Goal: Task Accomplishment & Management: Manage account settings

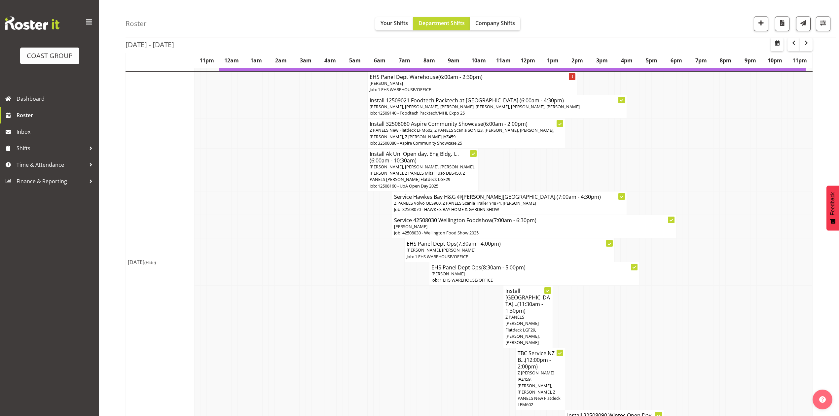
scroll to position [426, 0]
drag, startPoint x: 683, startPoint y: 181, endPoint x: 712, endPoint y: 203, distance: 36.3
click at [683, 191] on td at bounding box center [685, 202] width 6 height 23
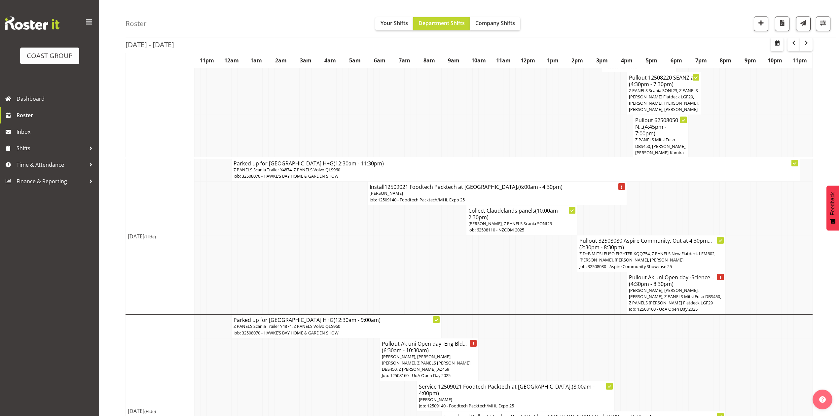
scroll to position [1131, 0]
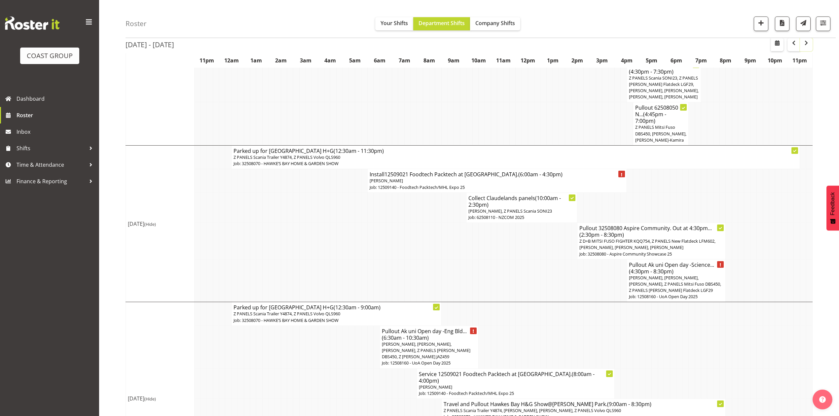
click at [803, 43] on span "button" at bounding box center [806, 43] width 8 height 8
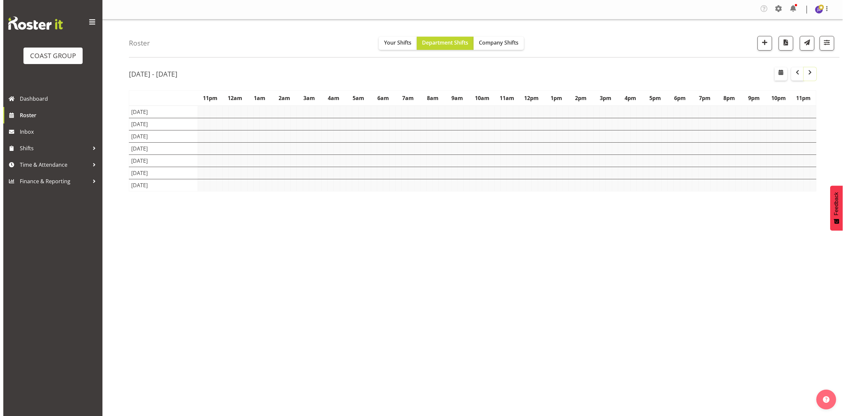
scroll to position [0, 0]
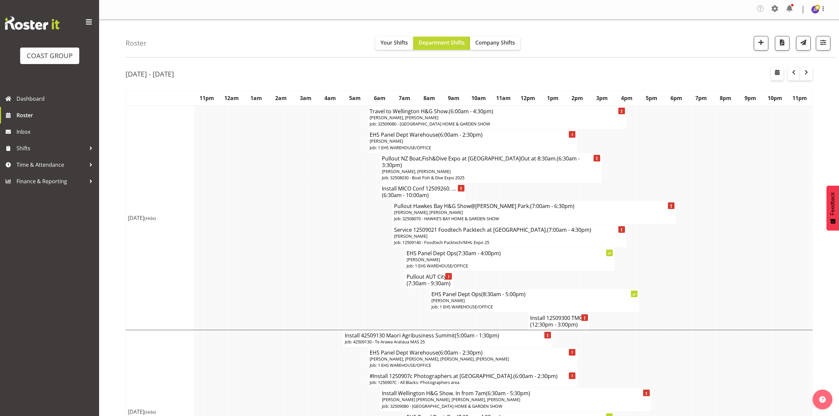
click at [418, 273] on h4 "Pullout AUT City... (7:30am - 9:30am)" at bounding box center [429, 279] width 45 height 13
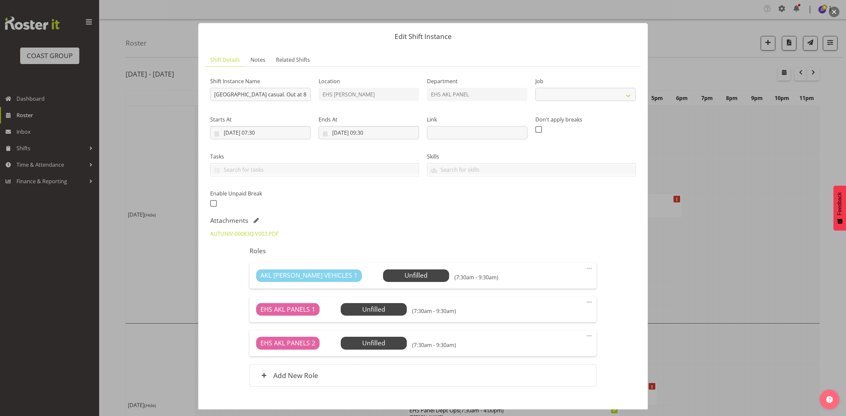
select select "8652"
click at [257, 218] on div "Attachments" at bounding box center [422, 221] width 425 height 8
click at [257, 218] on span at bounding box center [255, 220] width 5 height 5
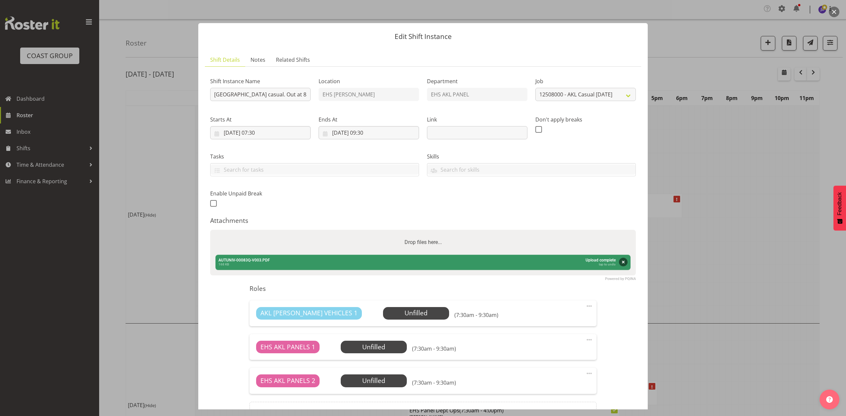
click at [317, 238] on div "Drop files here..." at bounding box center [422, 242] width 425 height 25
click at [210, 230] on input "Drop files here..." at bounding box center [422, 231] width 425 height 2
type input "C:\fakepath\AUTUNIV-00083Q-V005.PDF"
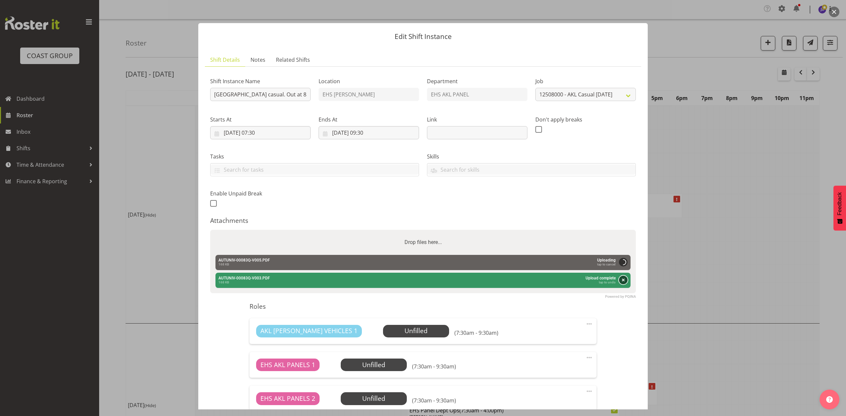
click at [619, 277] on button "Remove" at bounding box center [623, 280] width 9 height 9
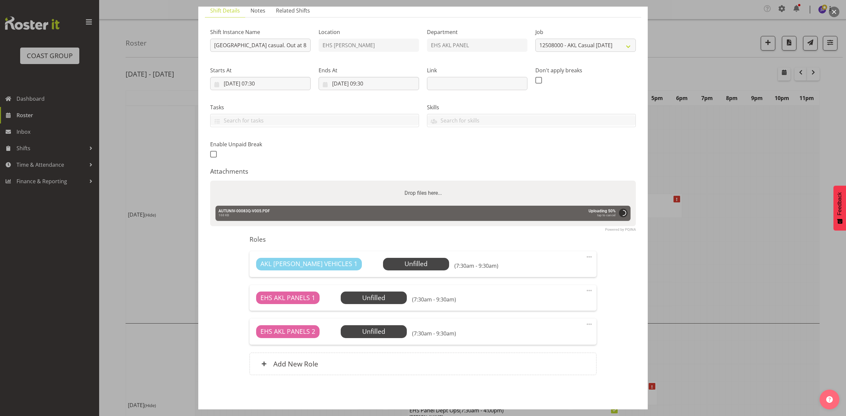
scroll to position [74, 0]
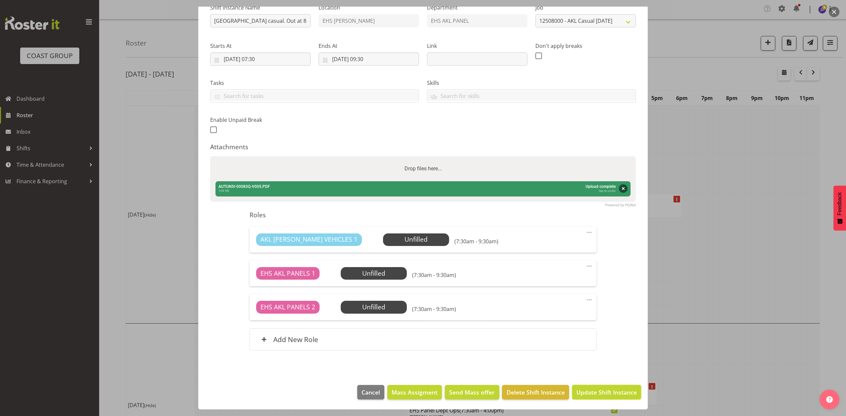
click at [605, 393] on span "Update Shift Instance" at bounding box center [606, 392] width 60 height 9
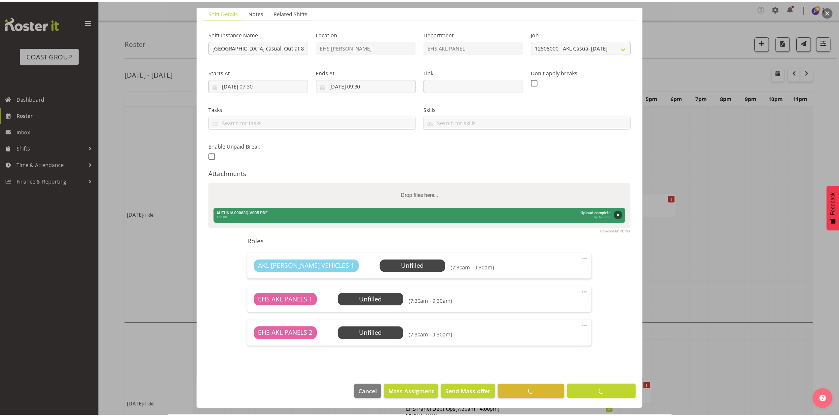
scroll to position [48, 0]
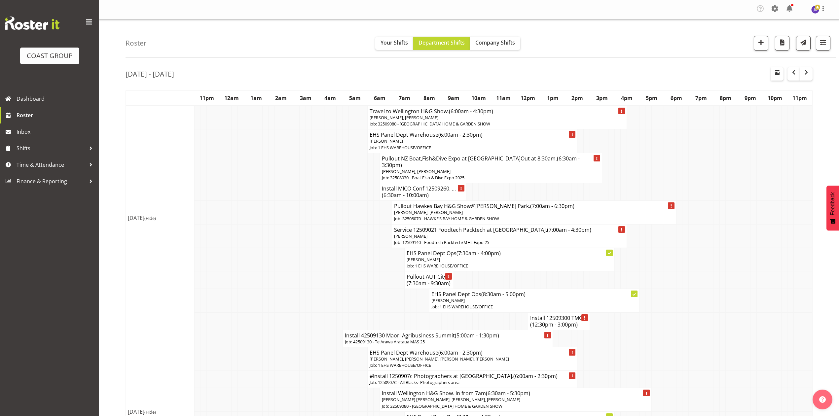
click at [710, 254] on td at bounding box center [710, 259] width 6 height 23
click at [758, 250] on td at bounding box center [759, 259] width 6 height 23
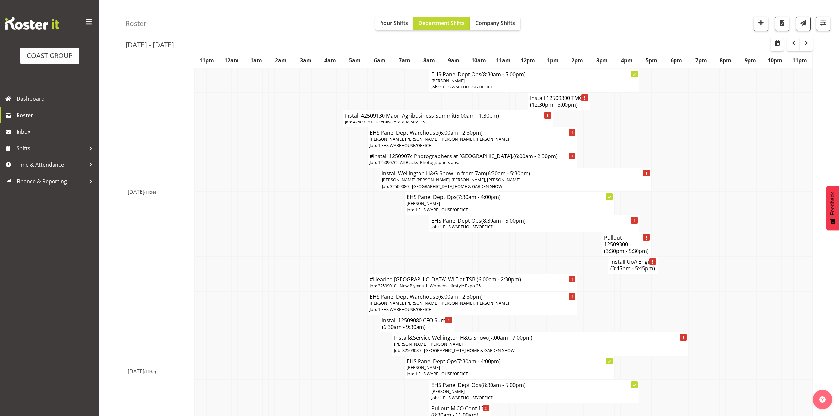
scroll to position [264, 0]
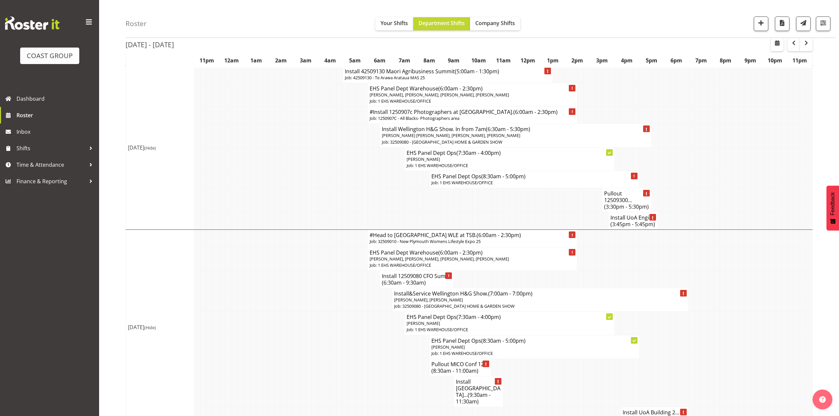
click at [520, 207] on td at bounding box center [519, 200] width 6 height 24
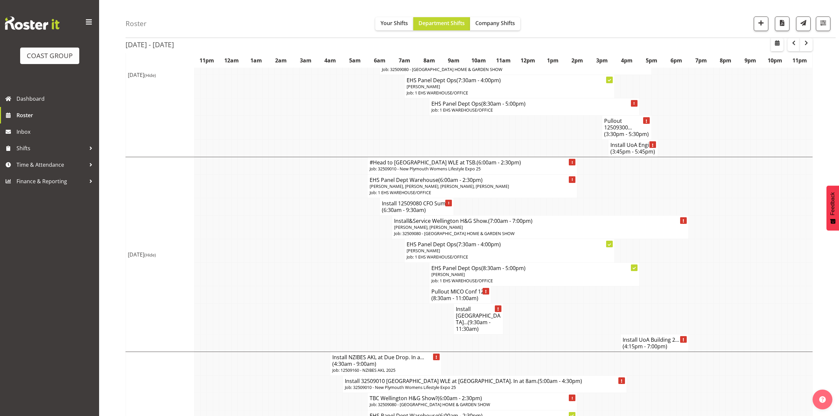
scroll to position [352, 0]
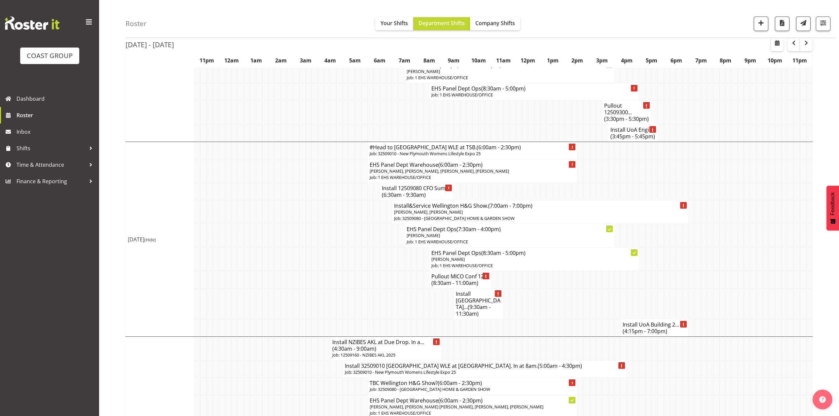
click at [417, 191] on span "(6:30am - 9:30am)" at bounding box center [404, 194] width 44 height 7
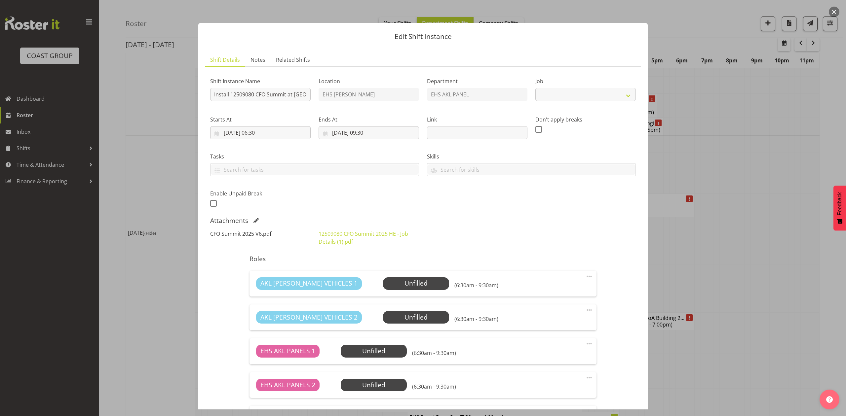
select select "9445"
click at [250, 237] on link "CFO Summit 2025 V6.pdf" at bounding box center [240, 233] width 61 height 7
click at [254, 233] on link "CFO Summit 2025 V6.pdf" at bounding box center [240, 233] width 61 height 7
click at [753, 147] on div at bounding box center [423, 208] width 846 height 416
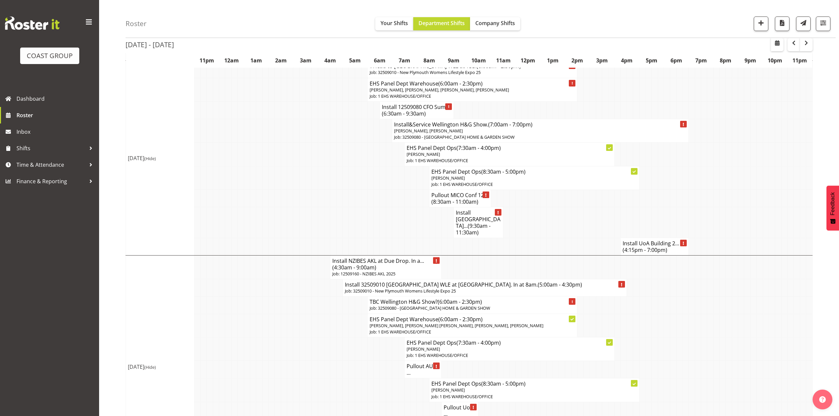
scroll to position [440, 0]
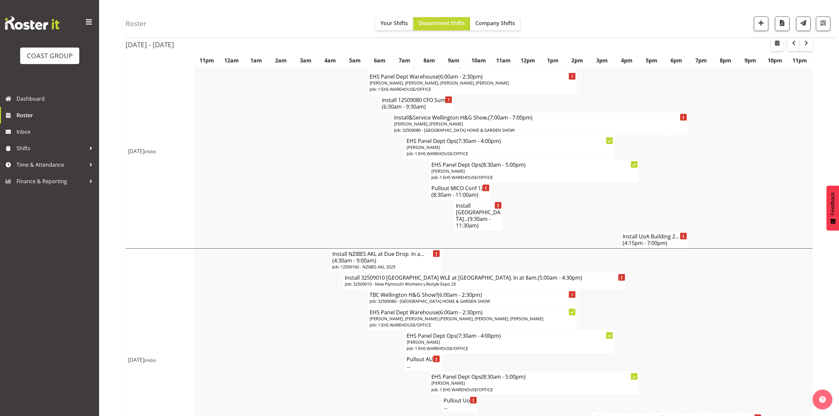
click at [632, 239] on span "(4:15pm - 7:00pm)" at bounding box center [645, 242] width 45 height 7
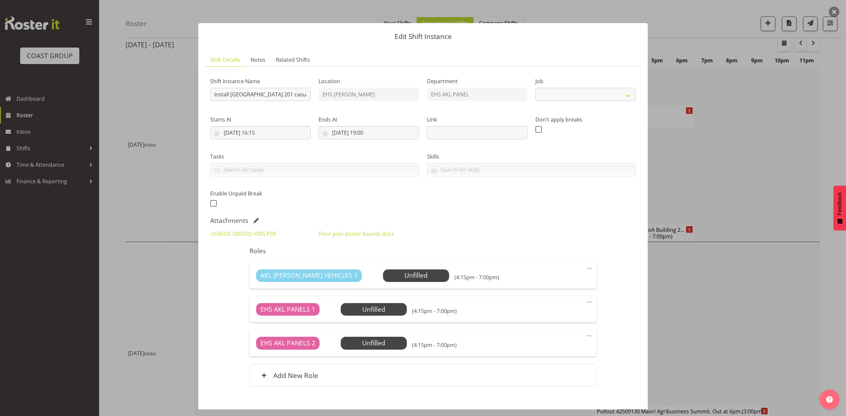
select select "8653"
click at [750, 185] on div at bounding box center [423, 208] width 846 height 416
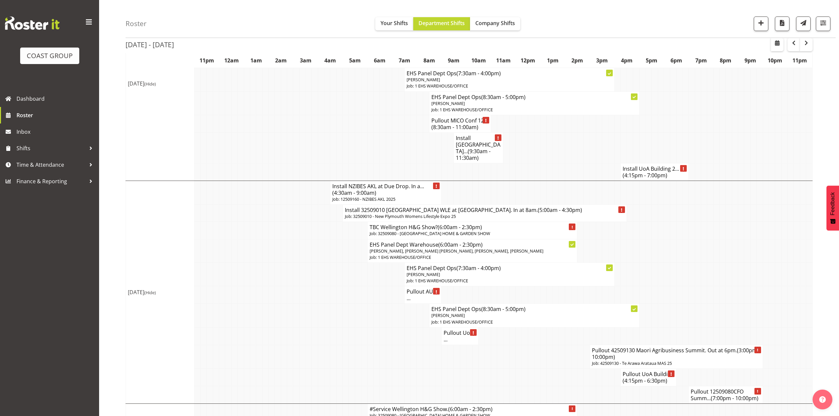
scroll to position [528, 0]
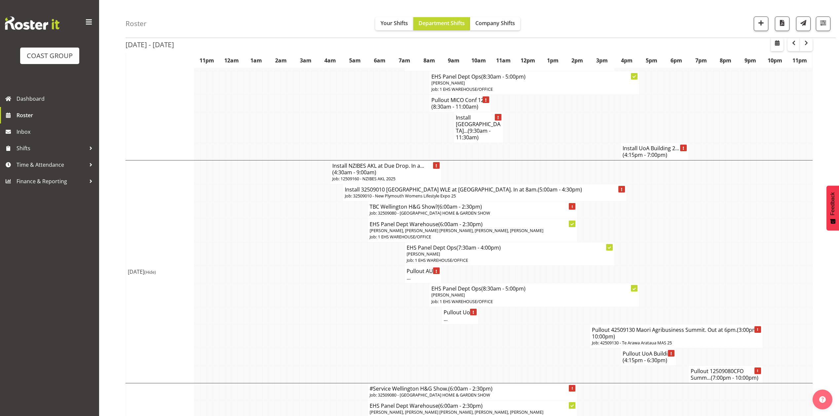
click at [384, 163] on h4 "Install NZIBES AKL at Due Drop. In a... (4:30am - 9:00am)" at bounding box center [385, 169] width 107 height 13
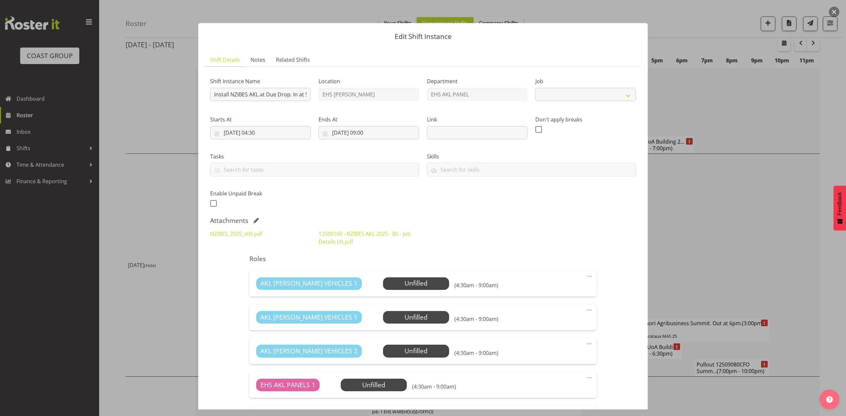
select select "9816"
click at [245, 236] on link "NZIBES_2025_v09.pdf" at bounding box center [236, 233] width 52 height 7
click at [747, 238] on div at bounding box center [423, 208] width 846 height 416
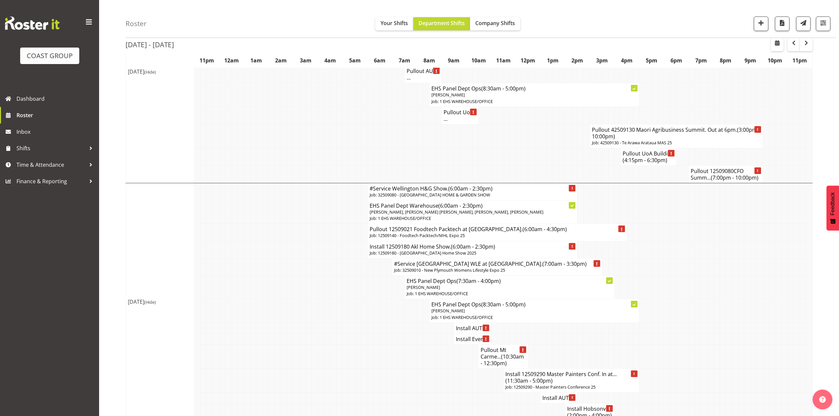
scroll to position [748, 0]
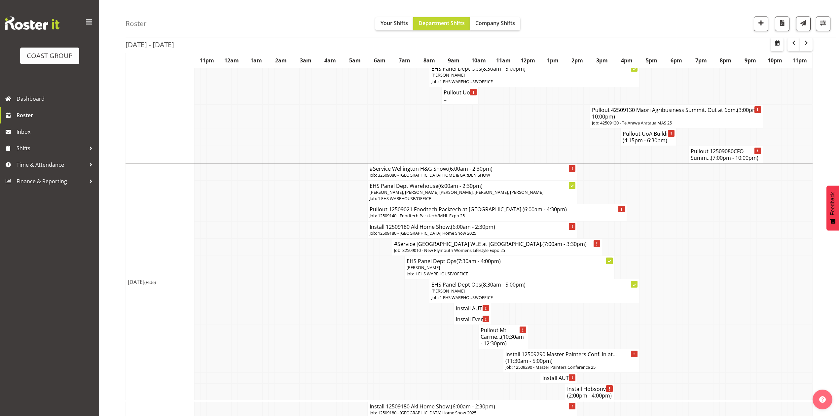
click at [493, 236] on p "Job: 12509180 - [GEOGRAPHIC_DATA] Home Show 2025" at bounding box center [473, 233] width 206 height 6
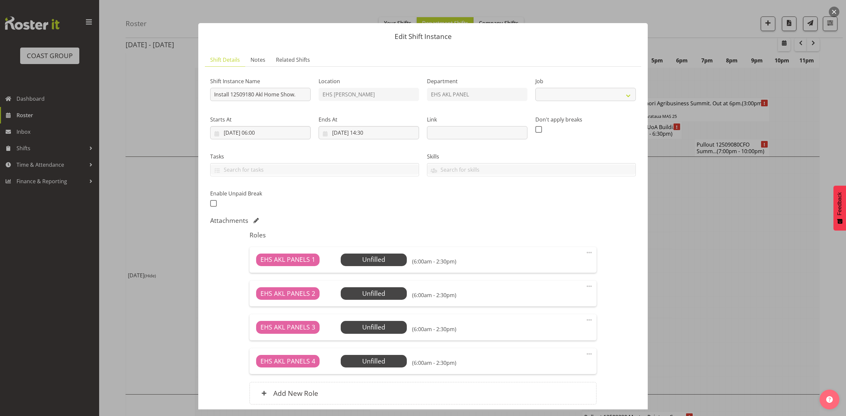
select select "9932"
click at [835, 11] on button "button" at bounding box center [833, 12] width 11 height 11
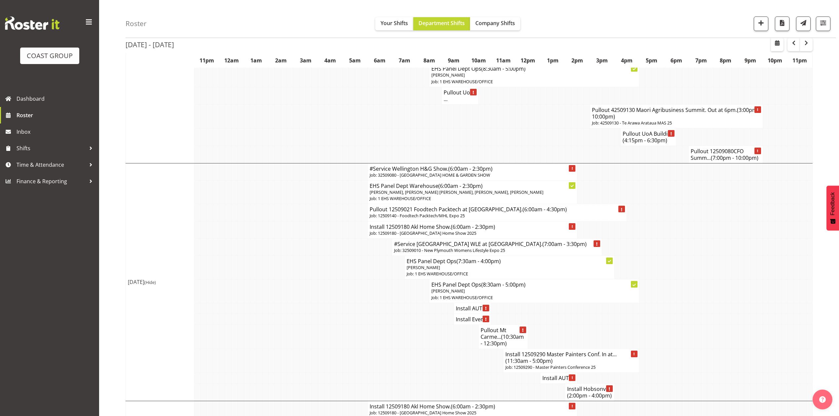
click at [697, 253] on td at bounding box center [698, 246] width 6 height 17
click at [726, 211] on td at bounding box center [729, 212] width 6 height 17
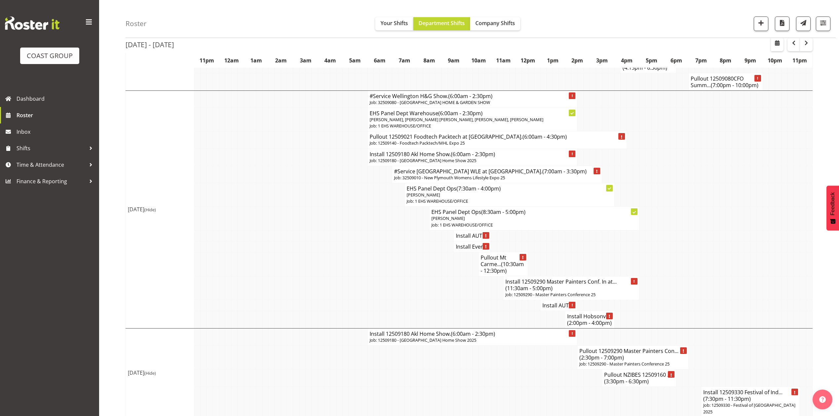
scroll to position [837, 0]
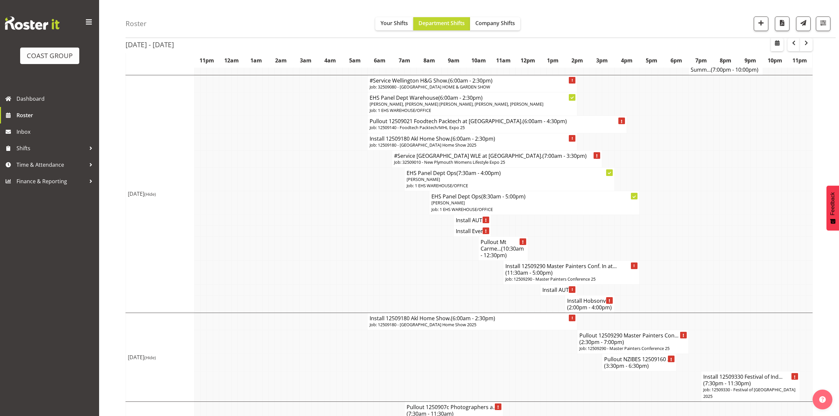
click at [476, 235] on h4 "Install Ever..." at bounding box center [472, 231] width 33 height 7
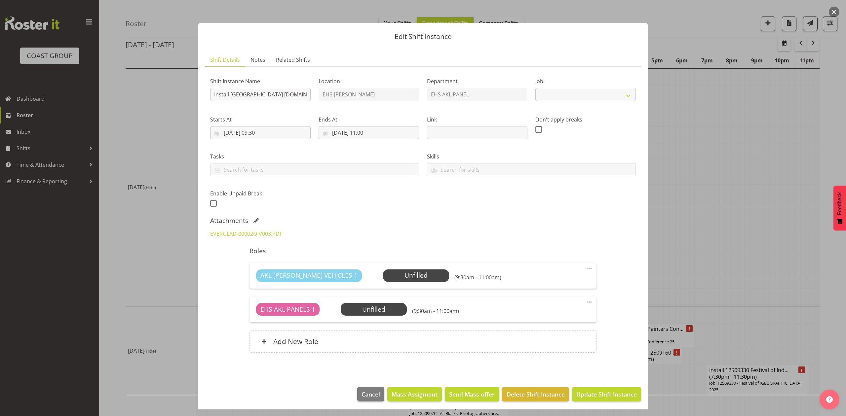
select select "8653"
click at [662, 199] on div at bounding box center [423, 208] width 846 height 416
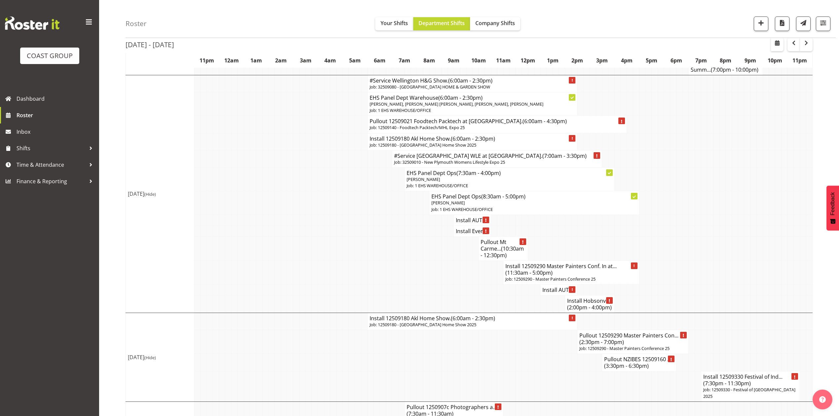
click at [589, 276] on h4 "Install 12509290 Master Painters Conf. In at... (11:30am - 5:00pm)" at bounding box center [570, 269] width 131 height 13
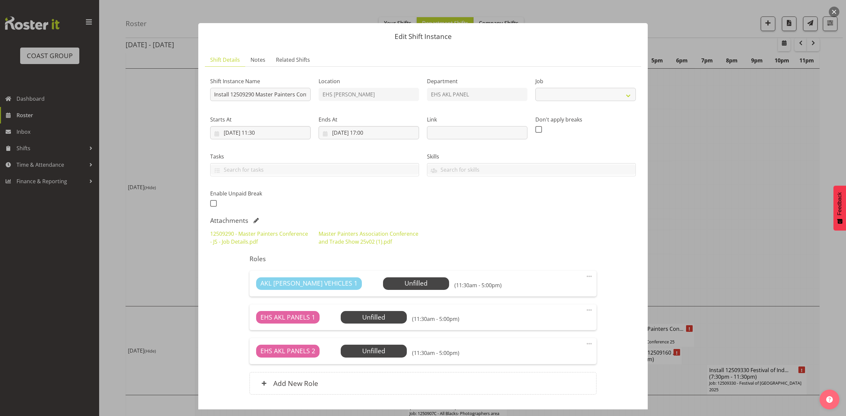
select select "10373"
click at [322, 238] on link "Master Painters Association Conference and Trade Show 25v02 (1).pdf" at bounding box center [368, 237] width 100 height 15
click at [708, 276] on div at bounding box center [423, 208] width 846 height 416
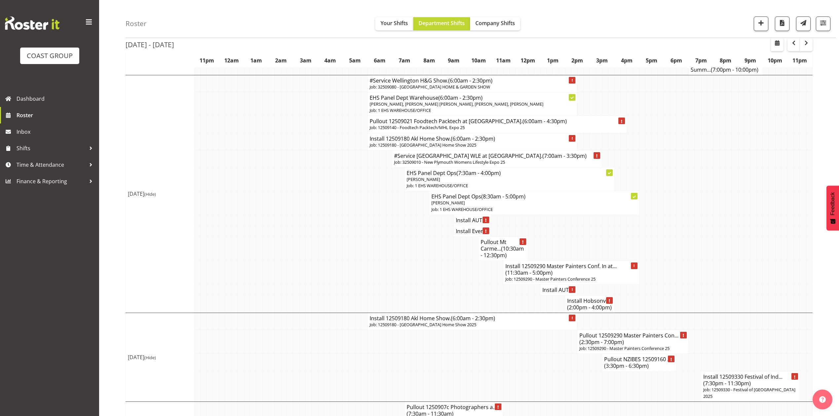
click at [608, 276] on h4 "Install 12509290 Master Painters Conf. In at... (11:30am - 5:00pm)" at bounding box center [570, 269] width 131 height 13
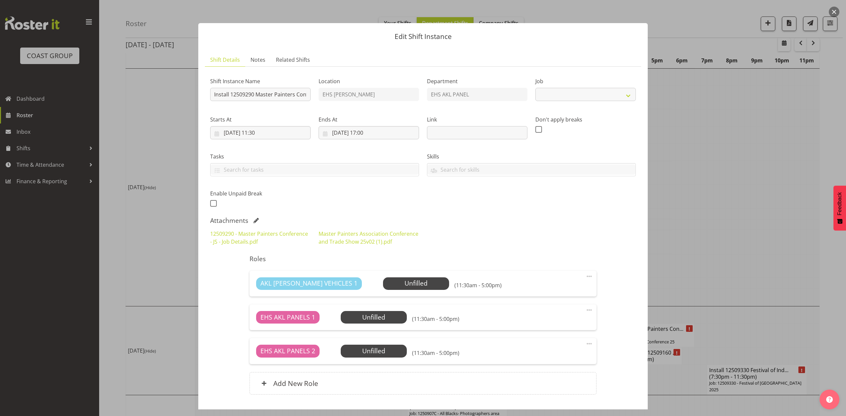
select select "10373"
click at [325, 235] on link "Master Painters Association Conference and Trade Show 25v02 (1).pdf" at bounding box center [368, 237] width 100 height 15
click at [242, 245] on link "12509290 - Master Painters Conference - JS - Job Details.pdf" at bounding box center [259, 237] width 98 height 15
click at [801, 126] on div at bounding box center [423, 208] width 846 height 416
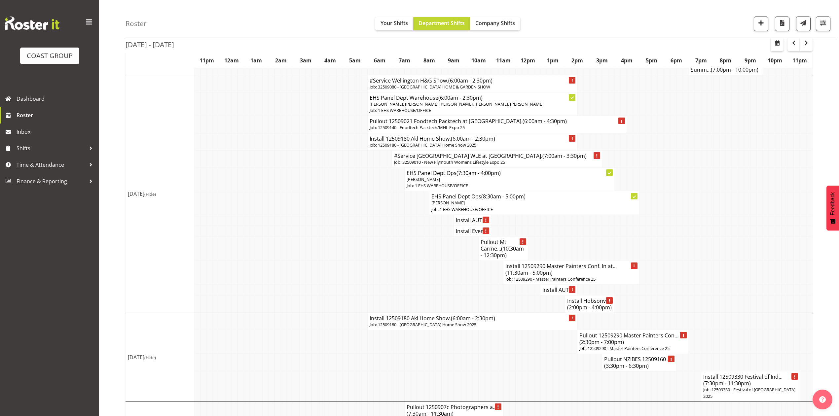
click at [543, 293] on h4 "Install AUT ..." at bounding box center [558, 290] width 33 height 7
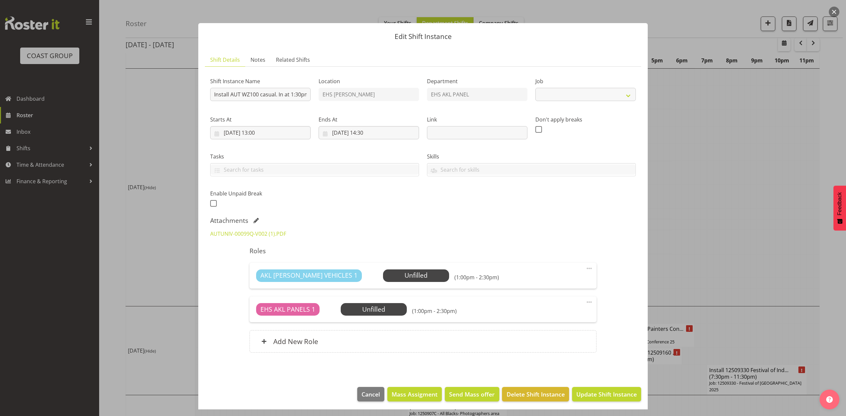
select select "8653"
click at [665, 219] on div at bounding box center [423, 208] width 846 height 416
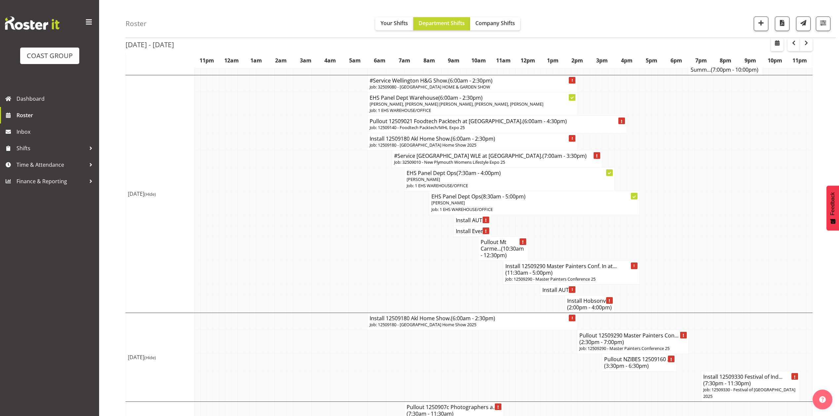
click at [584, 305] on h4 "Install Hobsonvi... (2:00pm - 4:00pm)" at bounding box center [589, 304] width 45 height 13
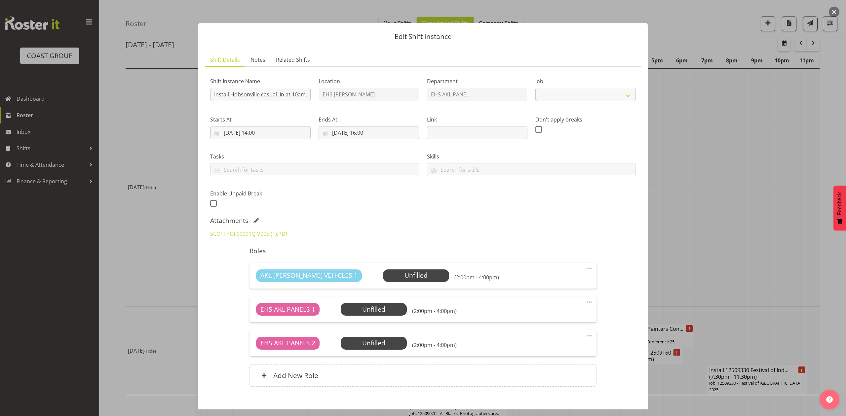
select select "8653"
click at [816, 229] on div at bounding box center [423, 208] width 846 height 416
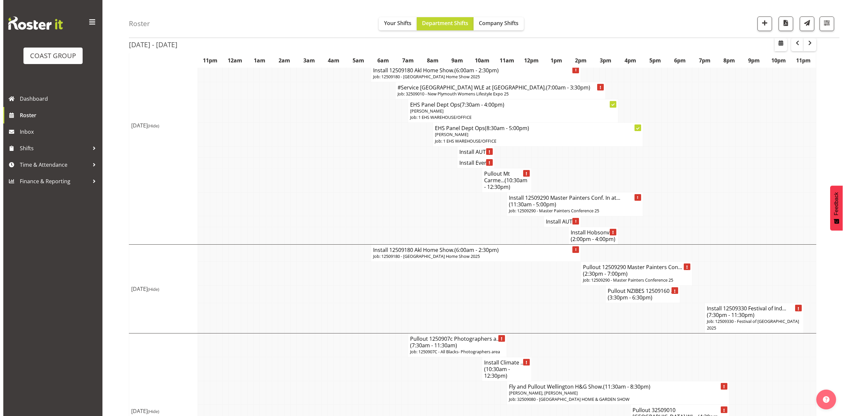
scroll to position [925, 0]
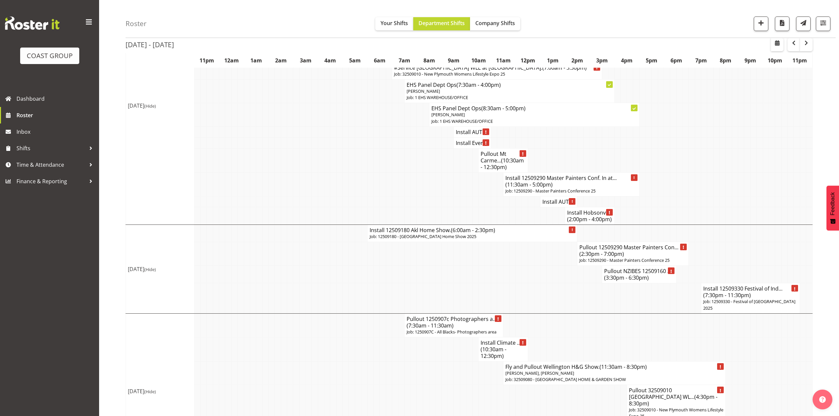
click at [762, 299] on h4 "Install 12509330 Festival of Ind... (7:30pm - 11:30pm)" at bounding box center [750, 291] width 94 height 13
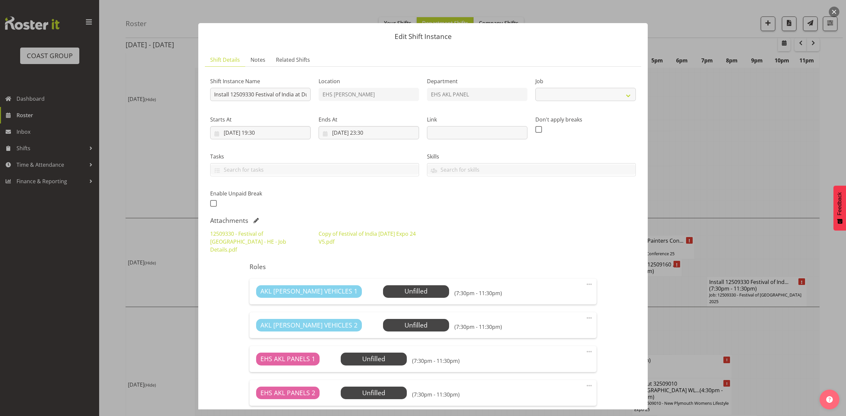
select select "10539"
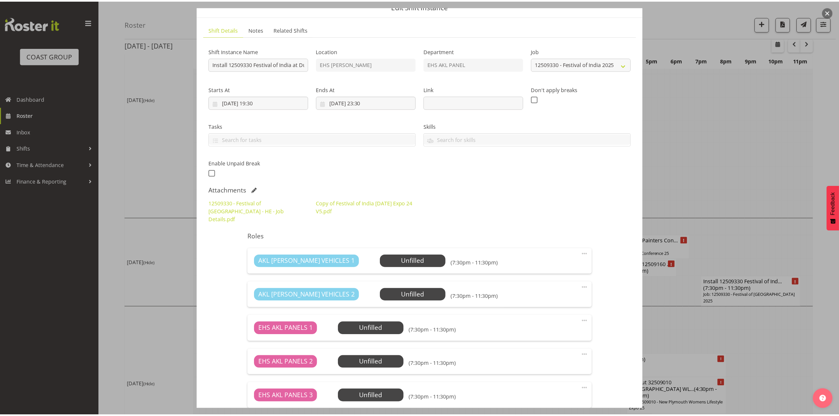
scroll to position [44, 0]
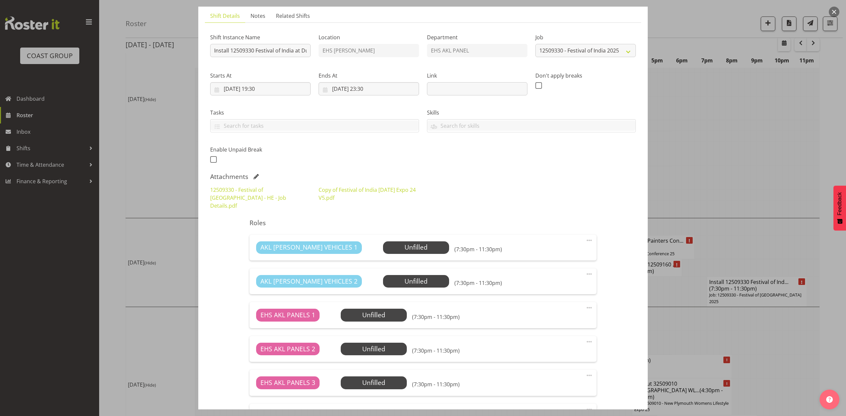
click at [714, 158] on div at bounding box center [423, 208] width 846 height 416
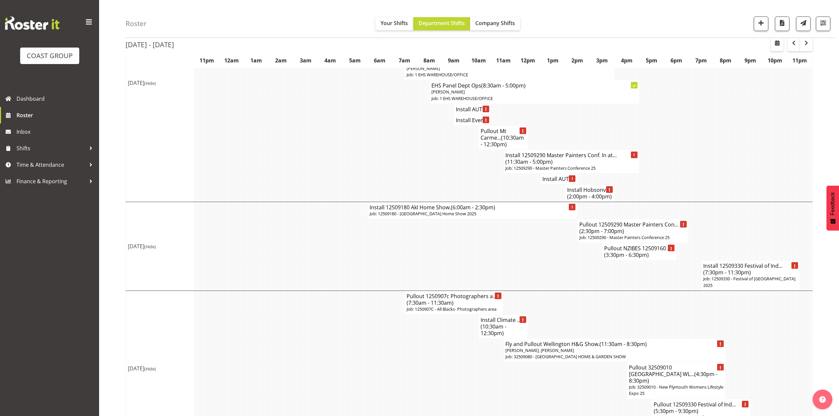
scroll to position [969, 0]
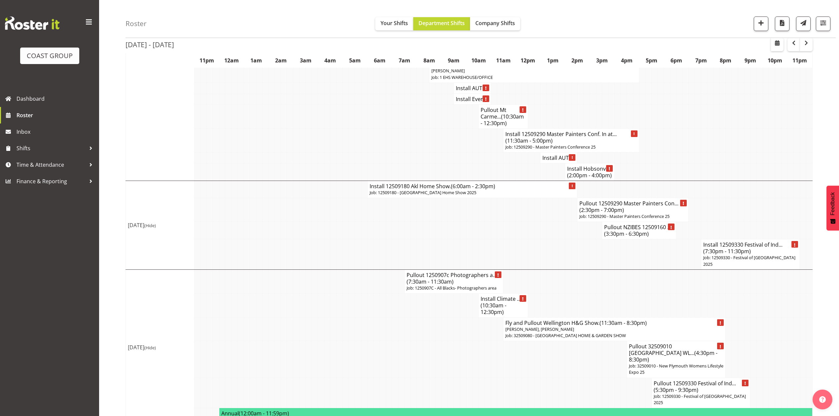
click at [498, 309] on span "(10:30am - 12:30pm)" at bounding box center [494, 309] width 26 height 14
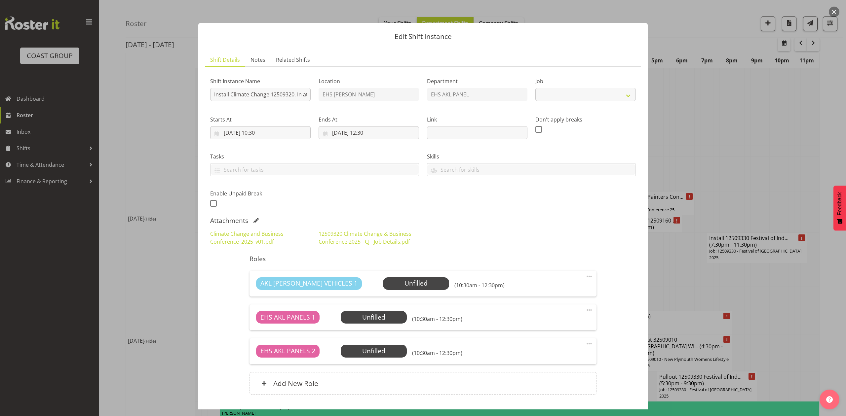
select select "10460"
click at [333, 241] on link "12509320 Climate Change & Business Conference 2025 - CJ - Job Details.pdf" at bounding box center [364, 237] width 93 height 15
click at [242, 236] on link "Climate Change and Business Conference_2025_v01.pdf" at bounding box center [246, 237] width 73 height 15
click at [749, 168] on div at bounding box center [423, 208] width 846 height 416
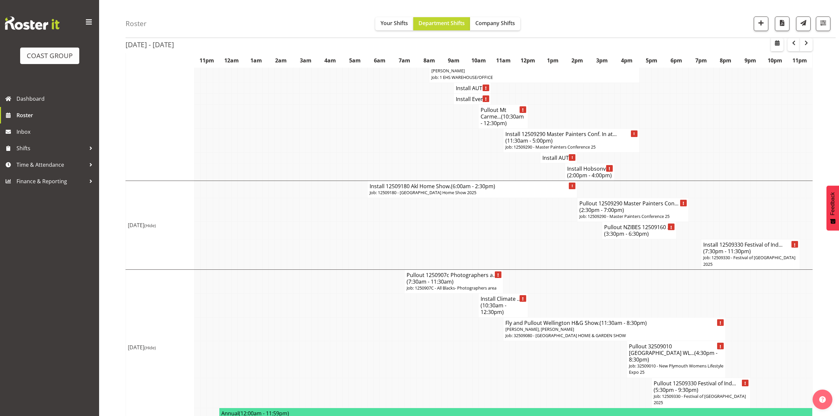
click at [757, 344] on td at bounding box center [759, 359] width 6 height 37
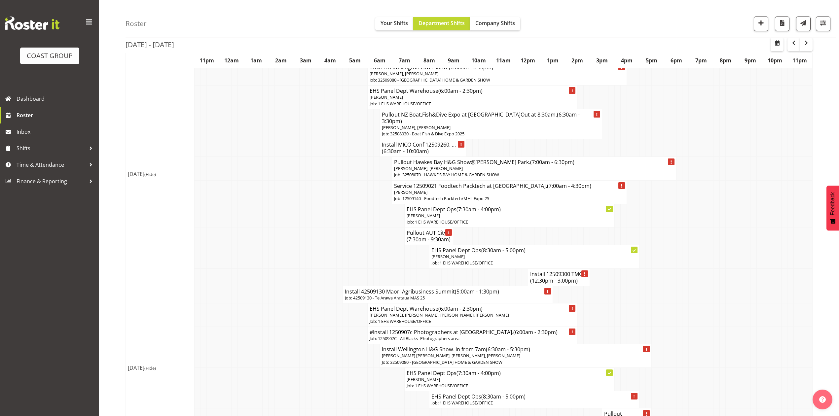
scroll to position [0, 0]
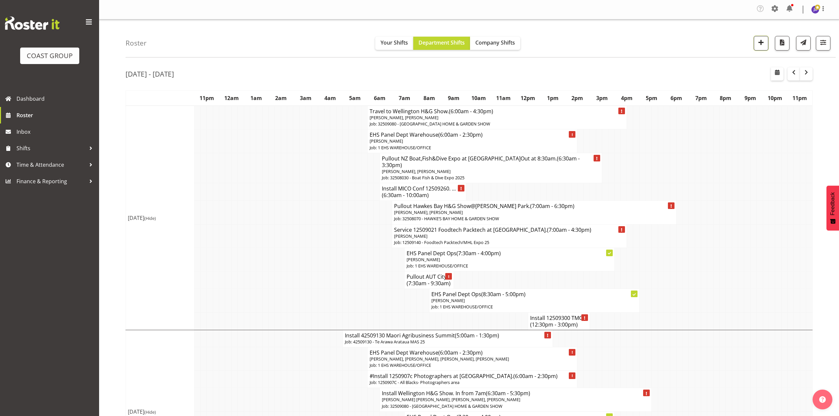
click at [764, 44] on span "button" at bounding box center [761, 42] width 9 height 9
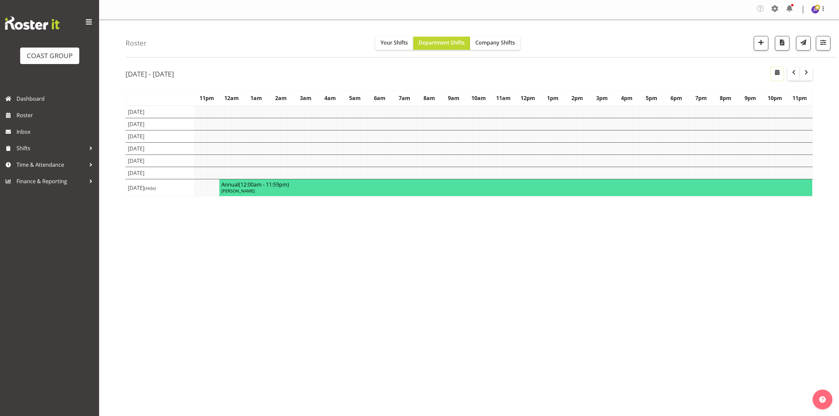
click at [778, 74] on span "button" at bounding box center [777, 72] width 8 height 8
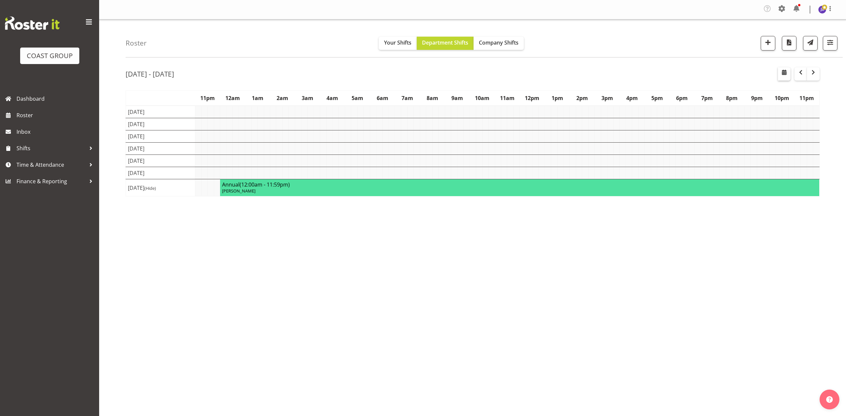
select select "7"
select select "2025"
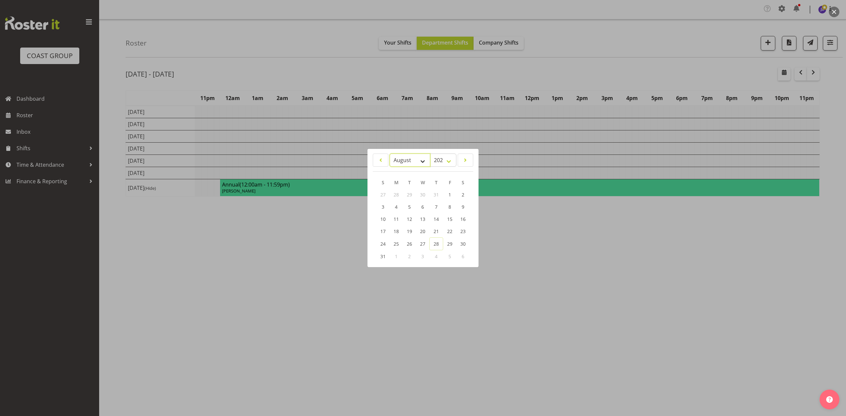
click at [397, 158] on select "January February March April May June July August September October November De…" at bounding box center [409, 160] width 41 height 13
select select "8"
click at [389, 154] on select "January February March April May June July August September October November De…" at bounding box center [409, 160] width 41 height 13
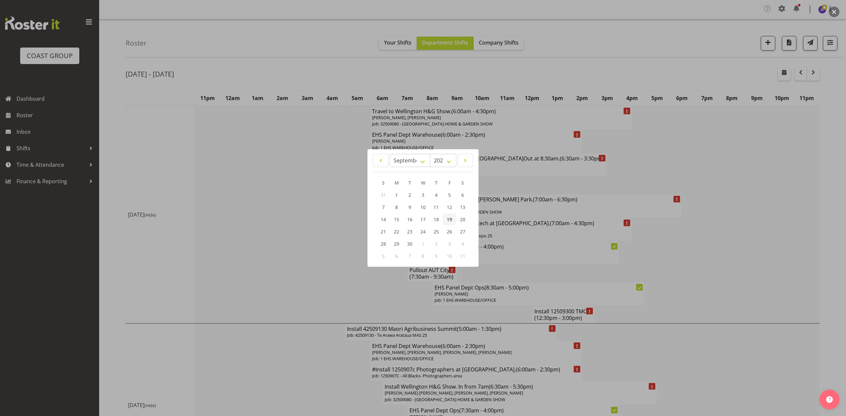
click at [452, 217] on span "19" at bounding box center [449, 219] width 5 height 6
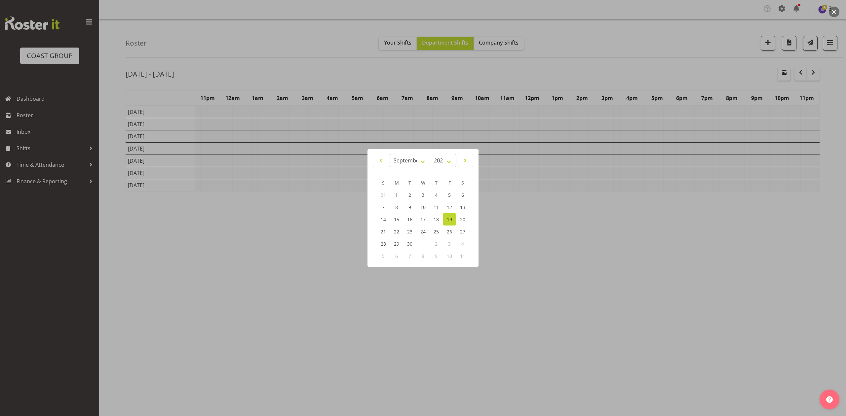
drag, startPoint x: 609, startPoint y: 67, endPoint x: 728, endPoint y: 190, distance: 171.7
click at [610, 67] on div at bounding box center [423, 208] width 846 height 416
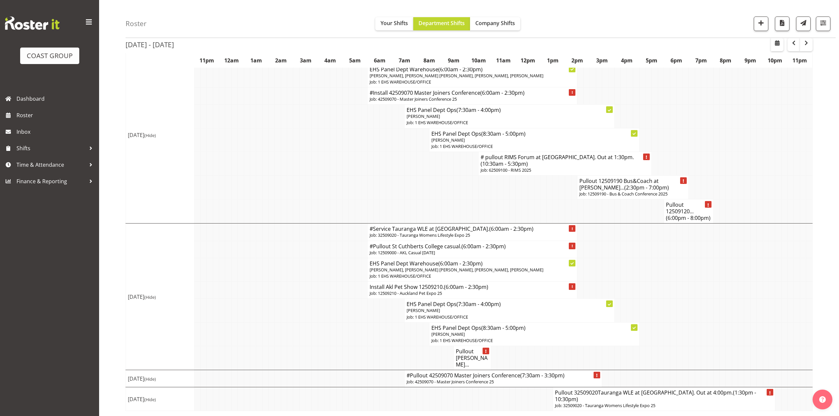
scroll to position [569, 0]
